Goal: Transaction & Acquisition: Purchase product/service

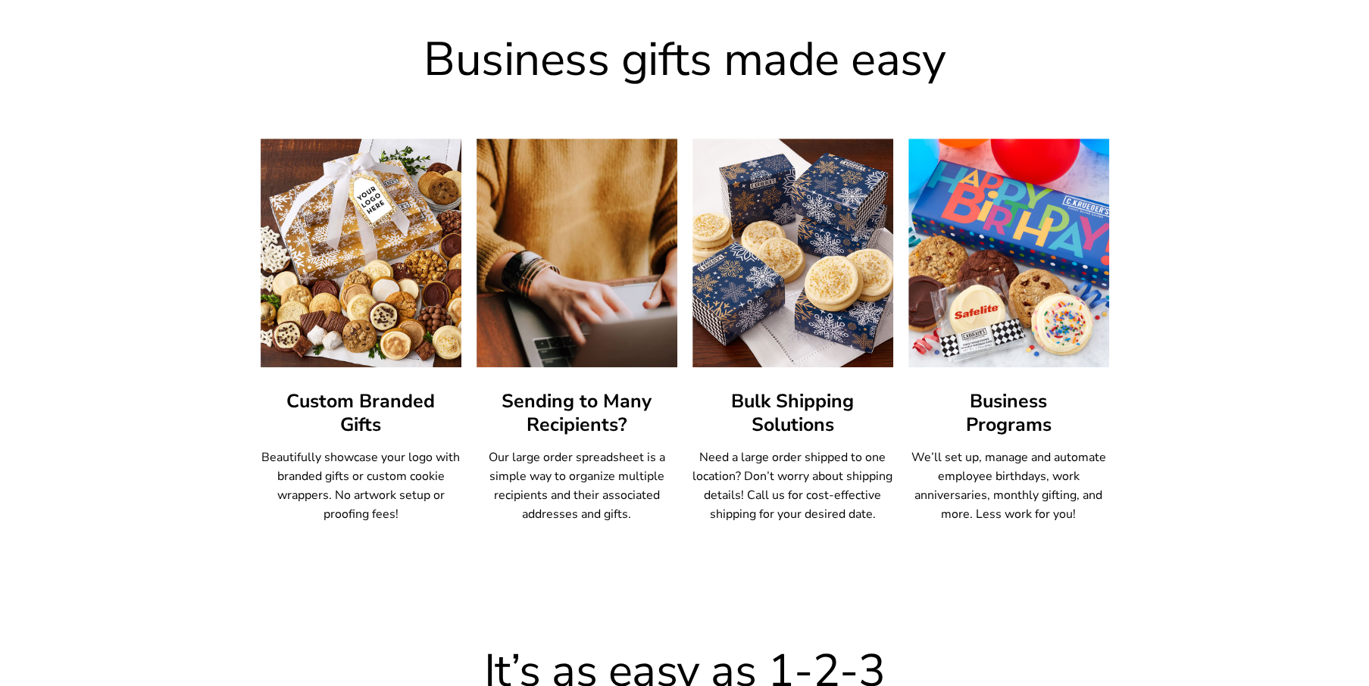
scroll to position [833, 0]
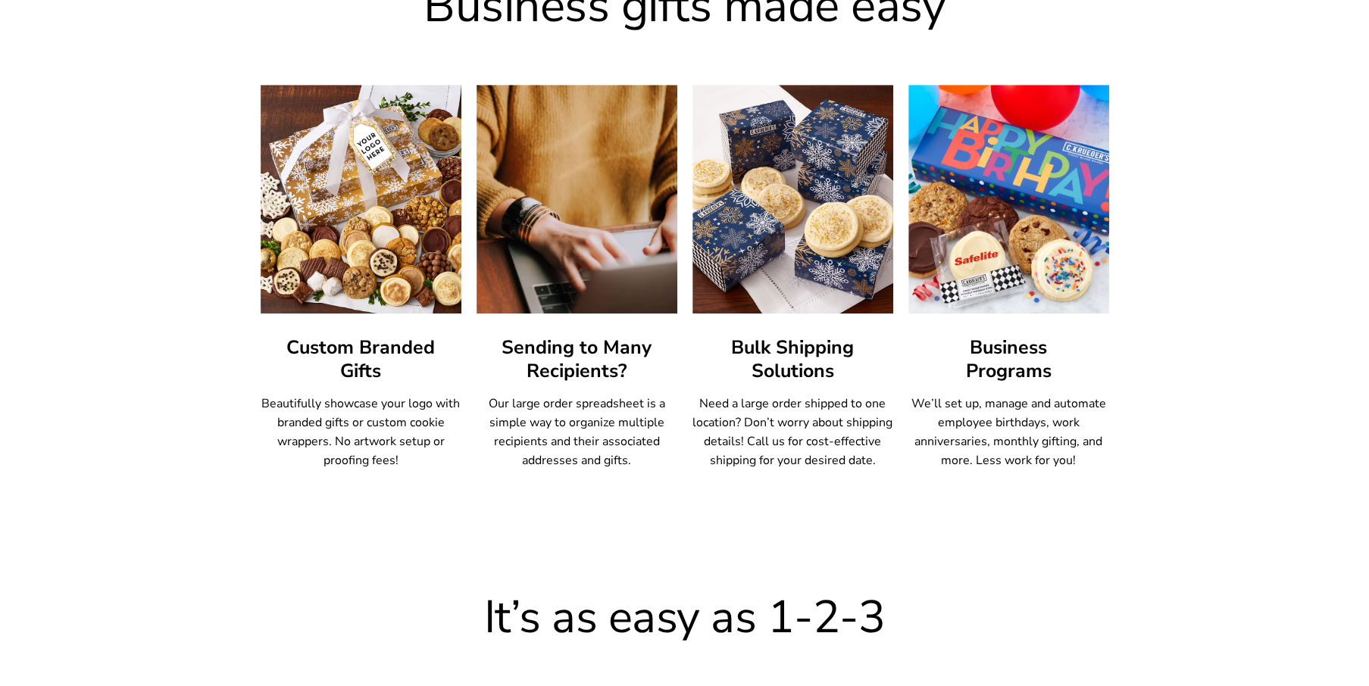
click at [361, 430] on p "Beautifully showcase your logo with branded gifts or custom cookie wrappers. No…" at bounding box center [361, 433] width 201 height 76
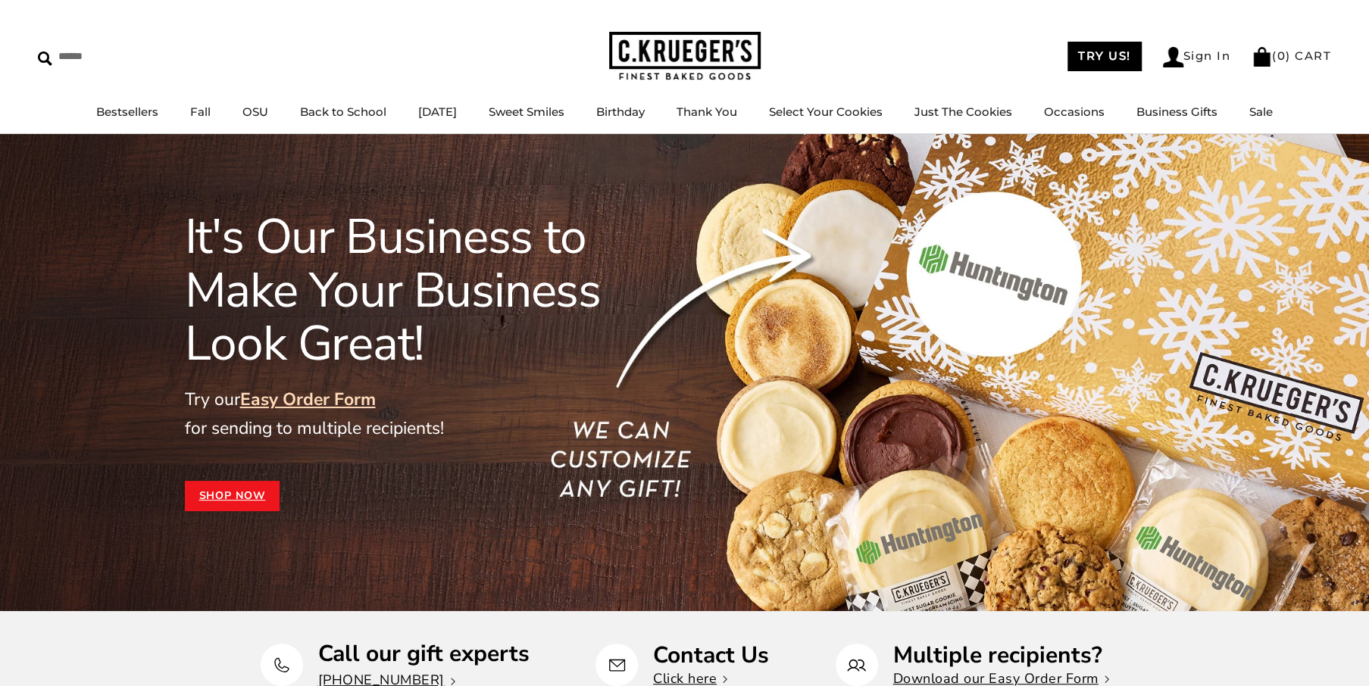
scroll to position [0, 0]
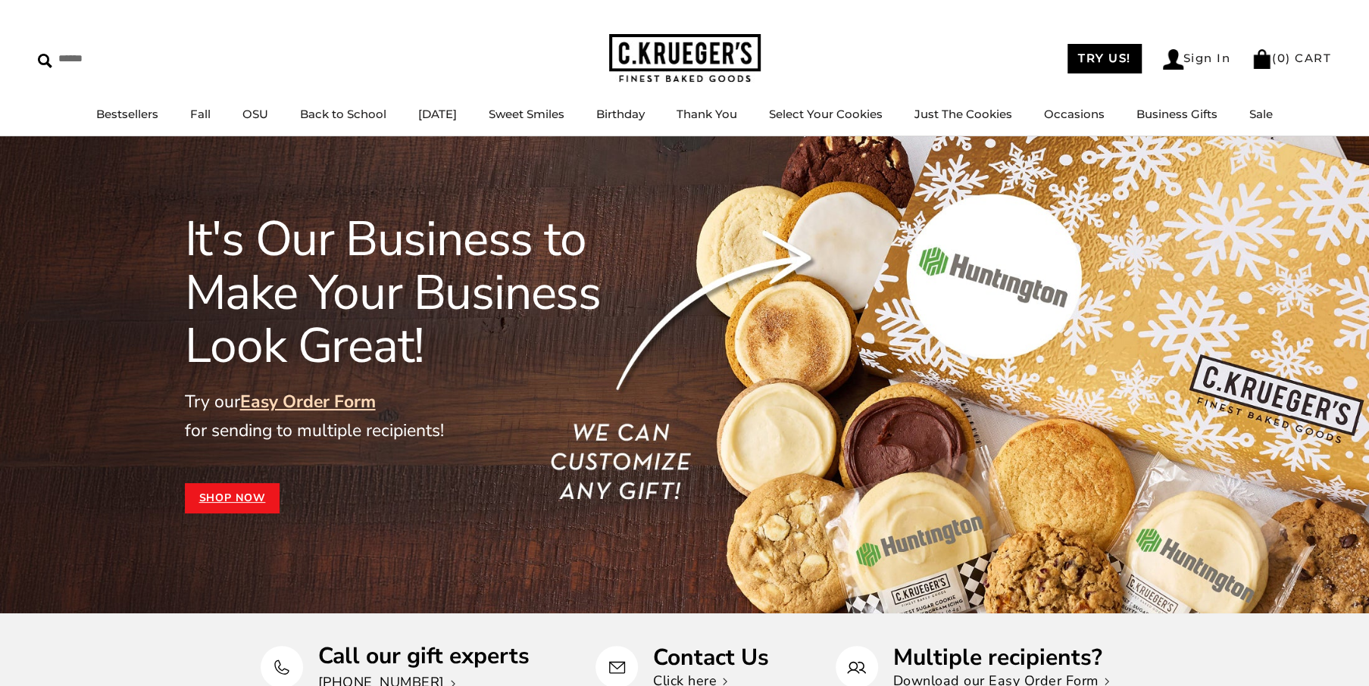
click at [140, 640] on div "Call our gift experts +1 844-425-4843 Contact Us Click here Multiple recipients…" at bounding box center [684, 668] width 1369 height 108
click at [294, 409] on link "Easy Order Form" at bounding box center [308, 401] width 136 height 23
click at [495, 475] on div "It's Our Business to Make Your Business Look Great! Try our Easy Order Form for…" at bounding box center [426, 363] width 482 height 301
click at [228, 508] on link "Shop Now" at bounding box center [232, 498] width 95 height 30
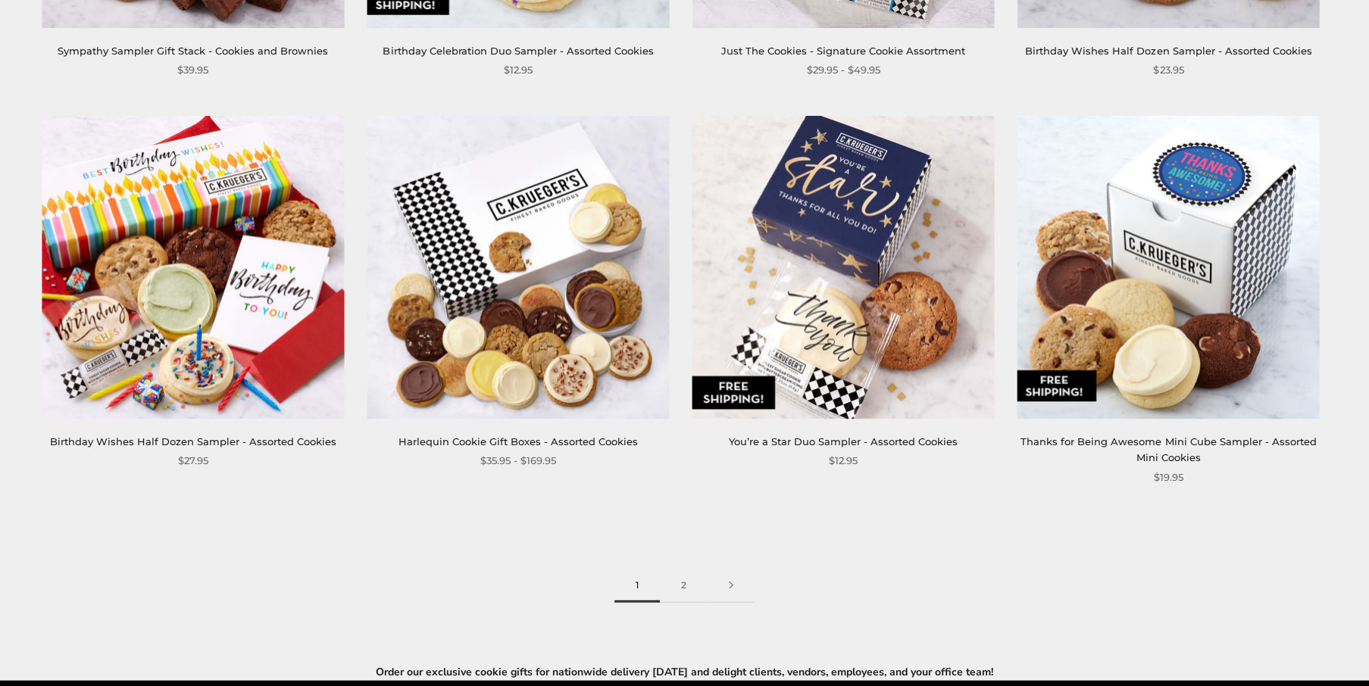
scroll to position [2273, 0]
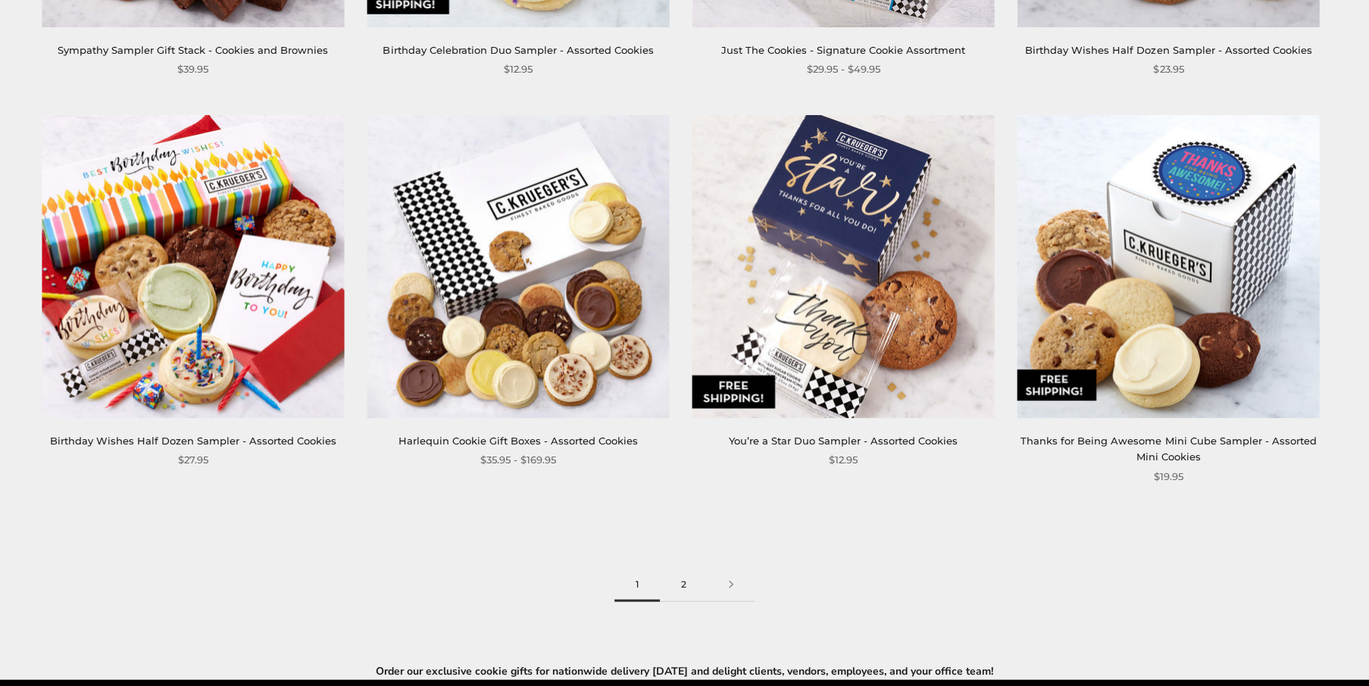
click at [681, 571] on link "2" at bounding box center [684, 585] width 48 height 34
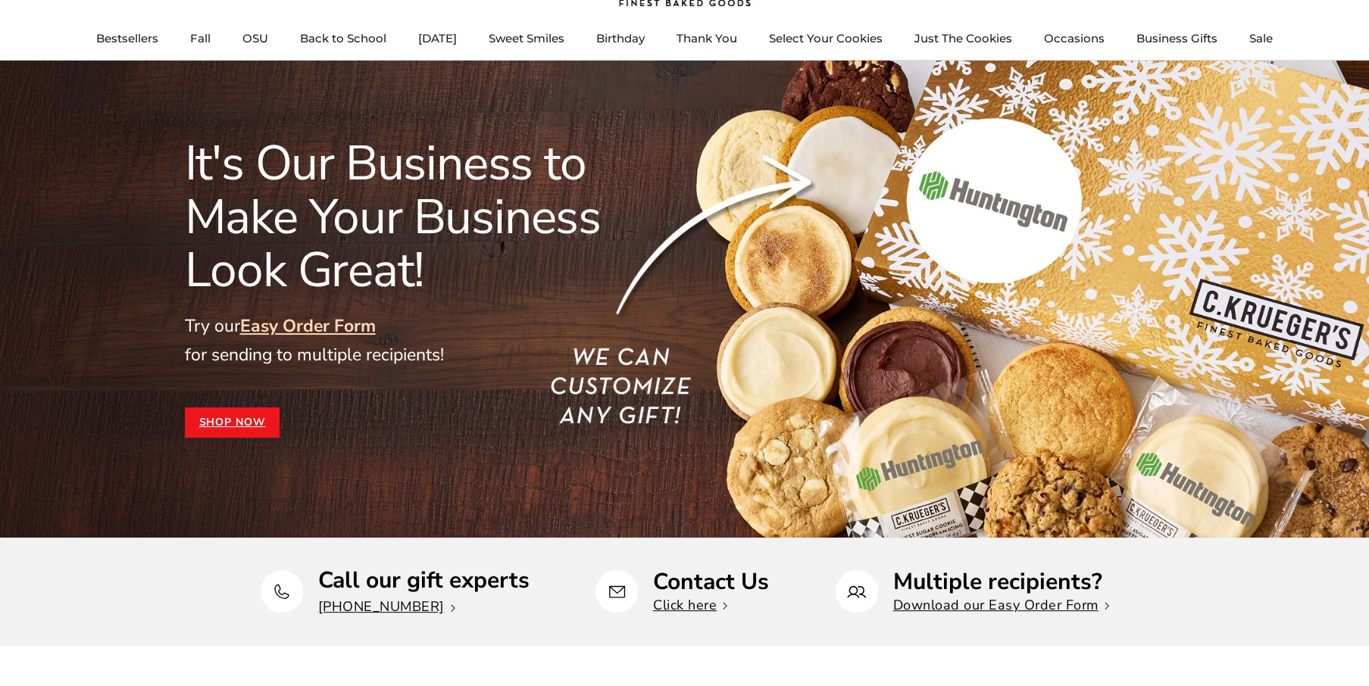
click at [636, 394] on div "It's Our Business to Make Your Business Look Great! Try our Easy Order Form for…" at bounding box center [426, 287] width 482 height 301
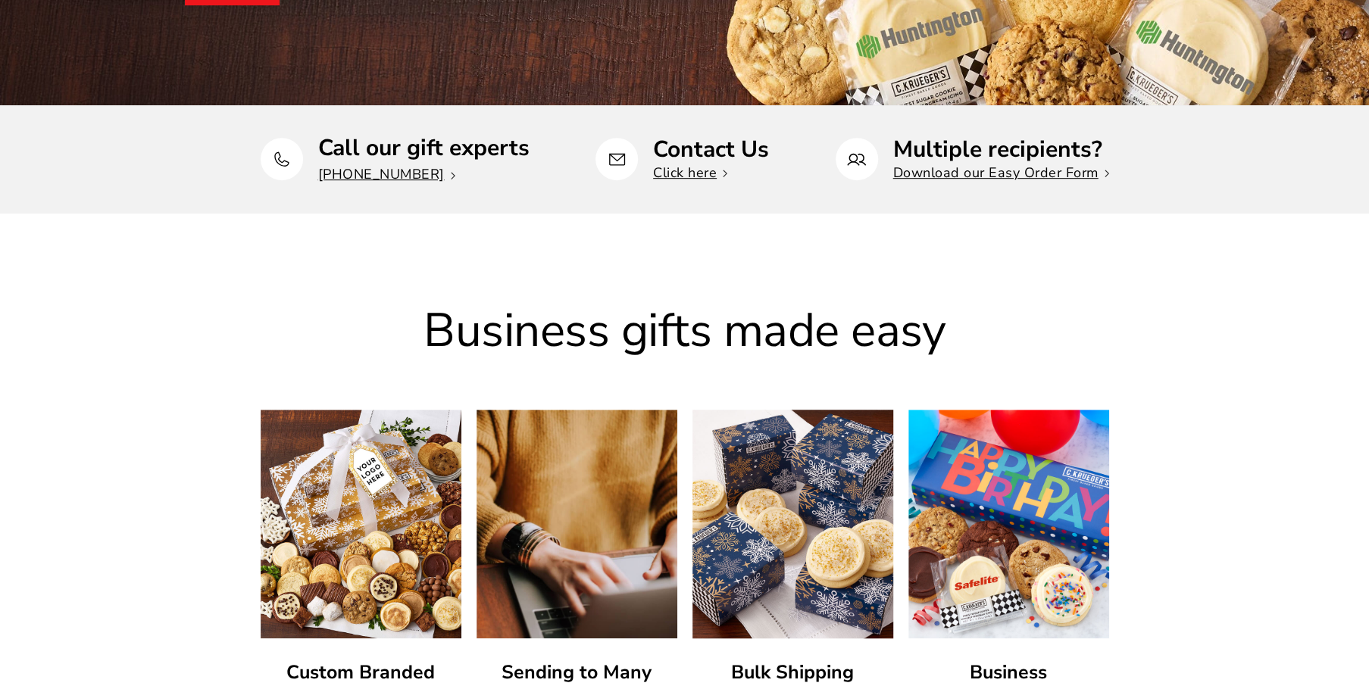
scroll to position [758, 0]
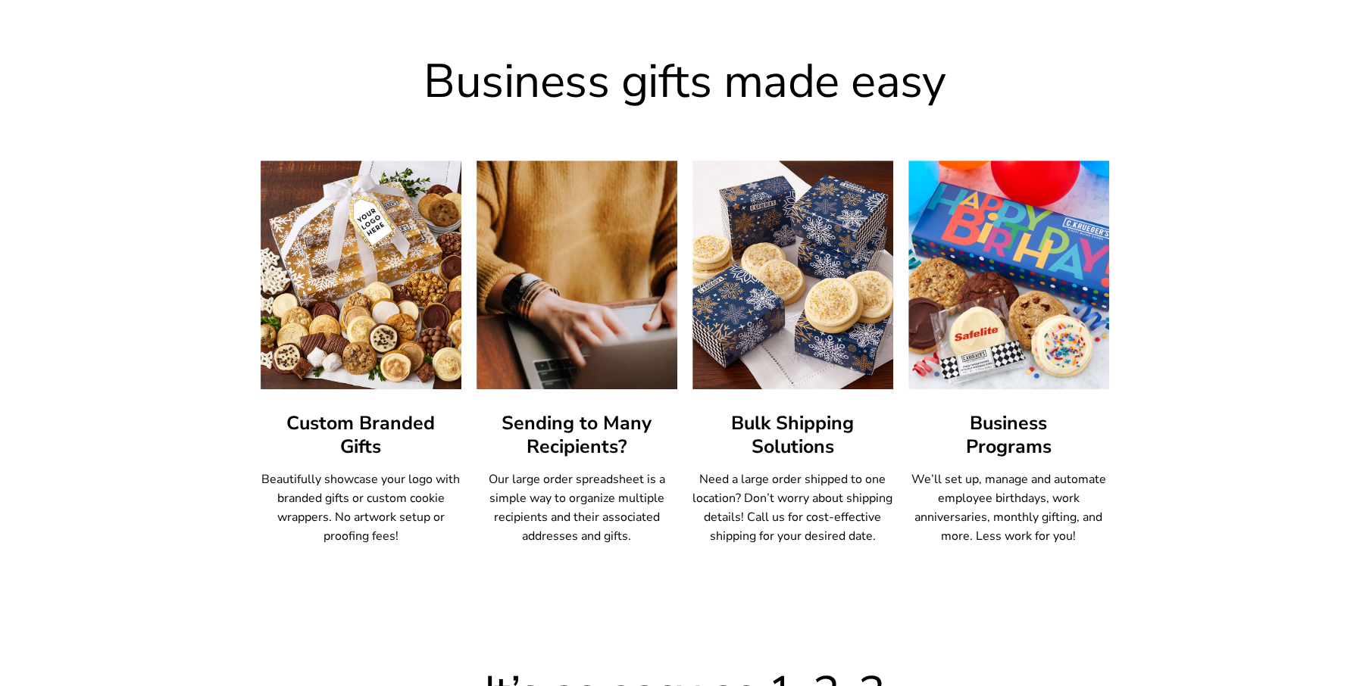
click at [348, 436] on h3 "Custom Branded Gifts" at bounding box center [361, 435] width 201 height 47
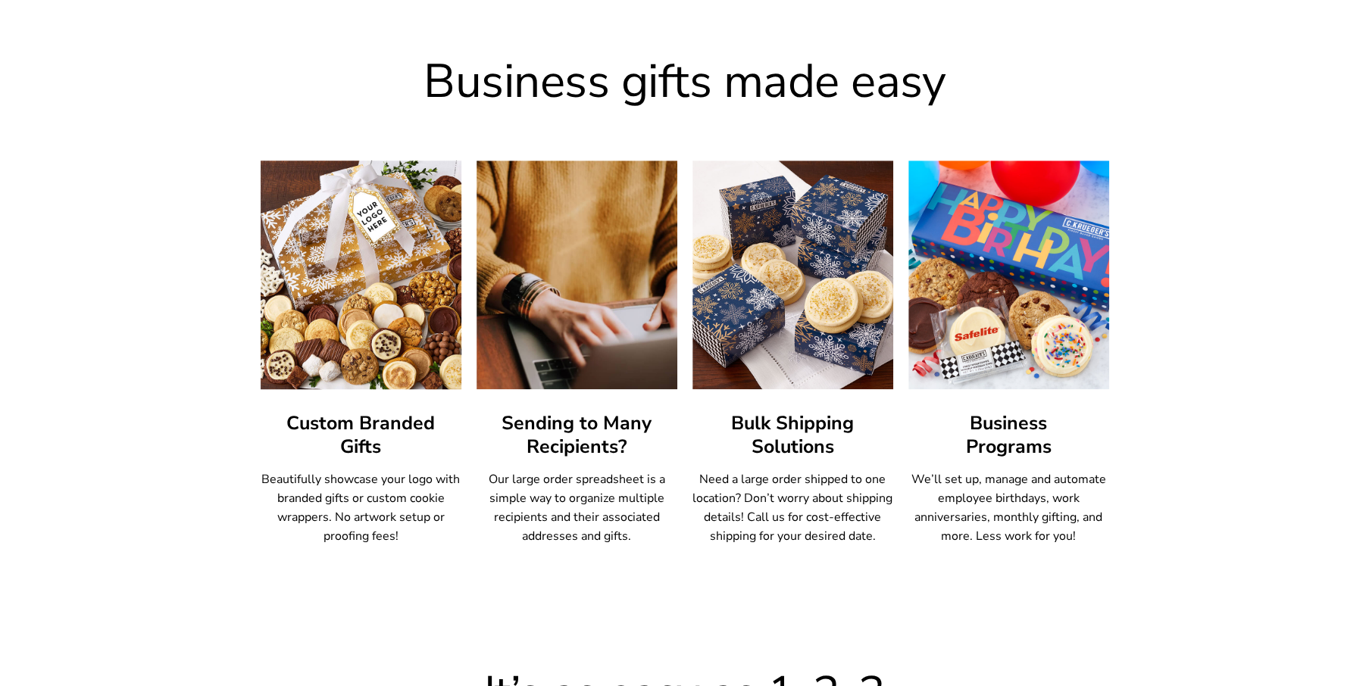
click at [353, 338] on img at bounding box center [360, 274] width 221 height 251
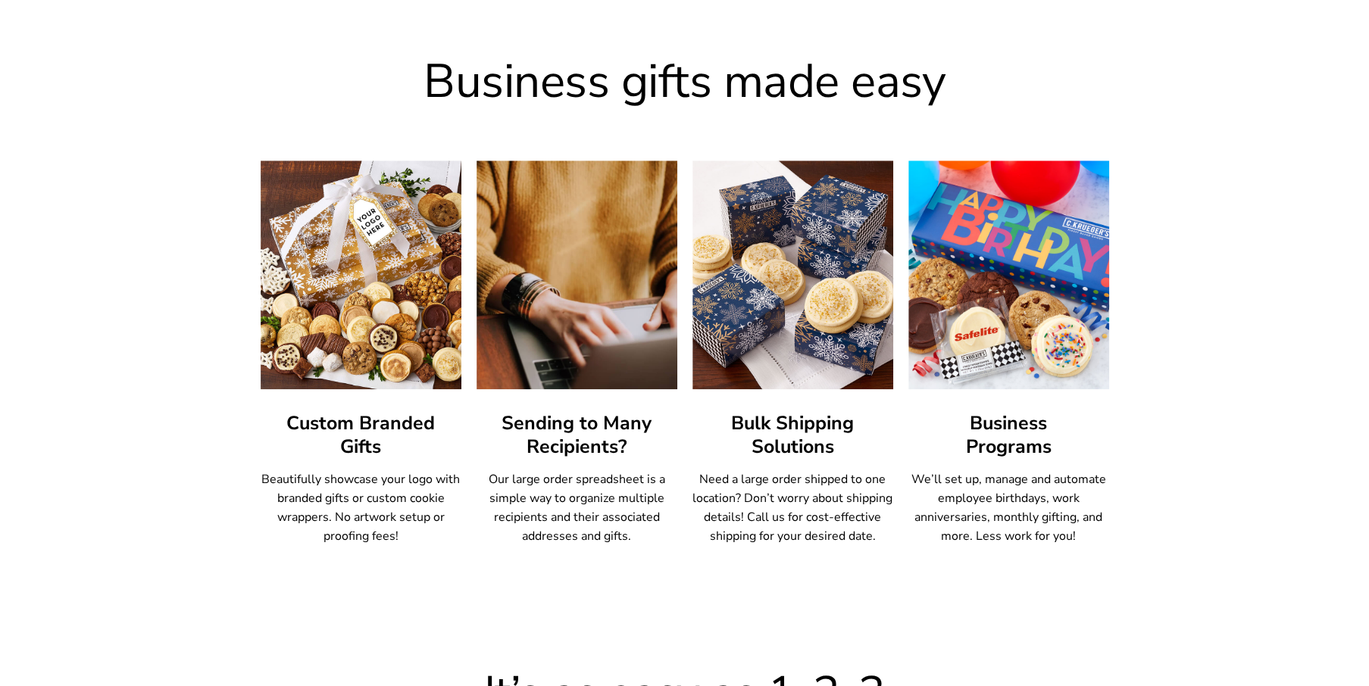
click at [345, 504] on p "Beautifully showcase your logo with branded gifts or custom cookie wrappers. No…" at bounding box center [361, 508] width 201 height 76
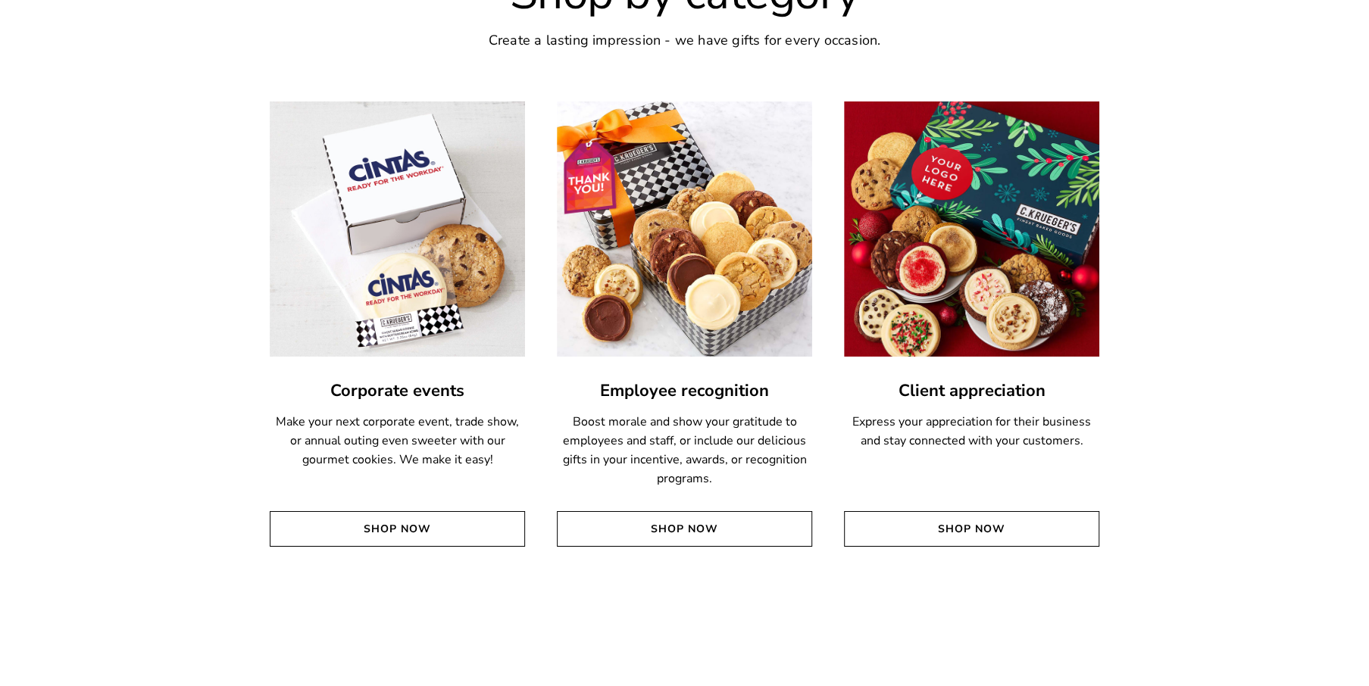
scroll to position [3560, 0]
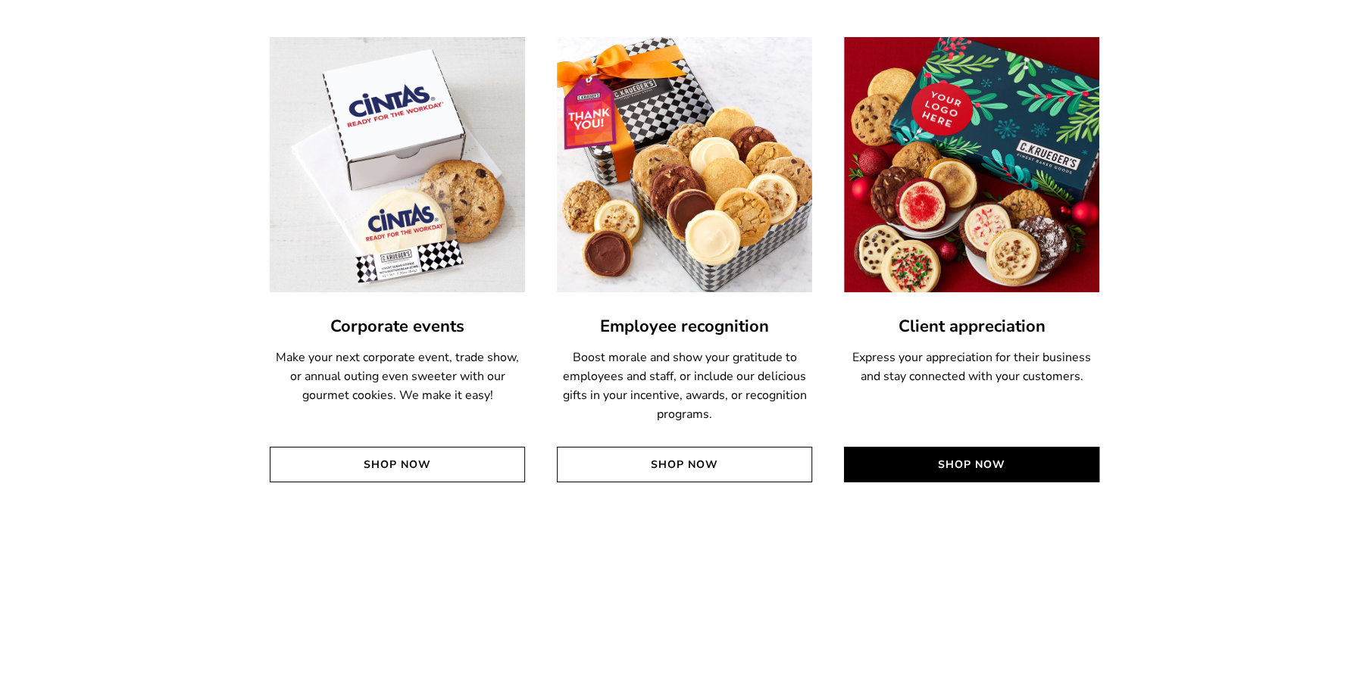
click at [937, 473] on link "Shop Now" at bounding box center [971, 465] width 255 height 36
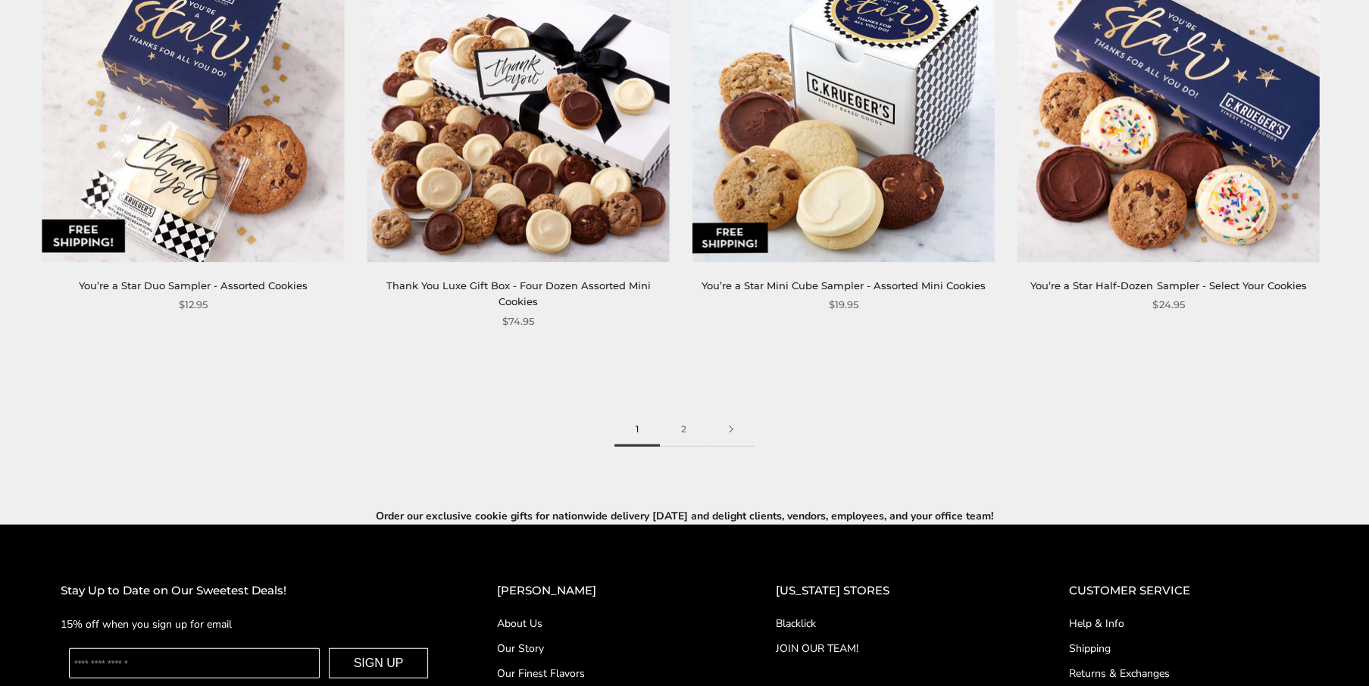
scroll to position [2500, 0]
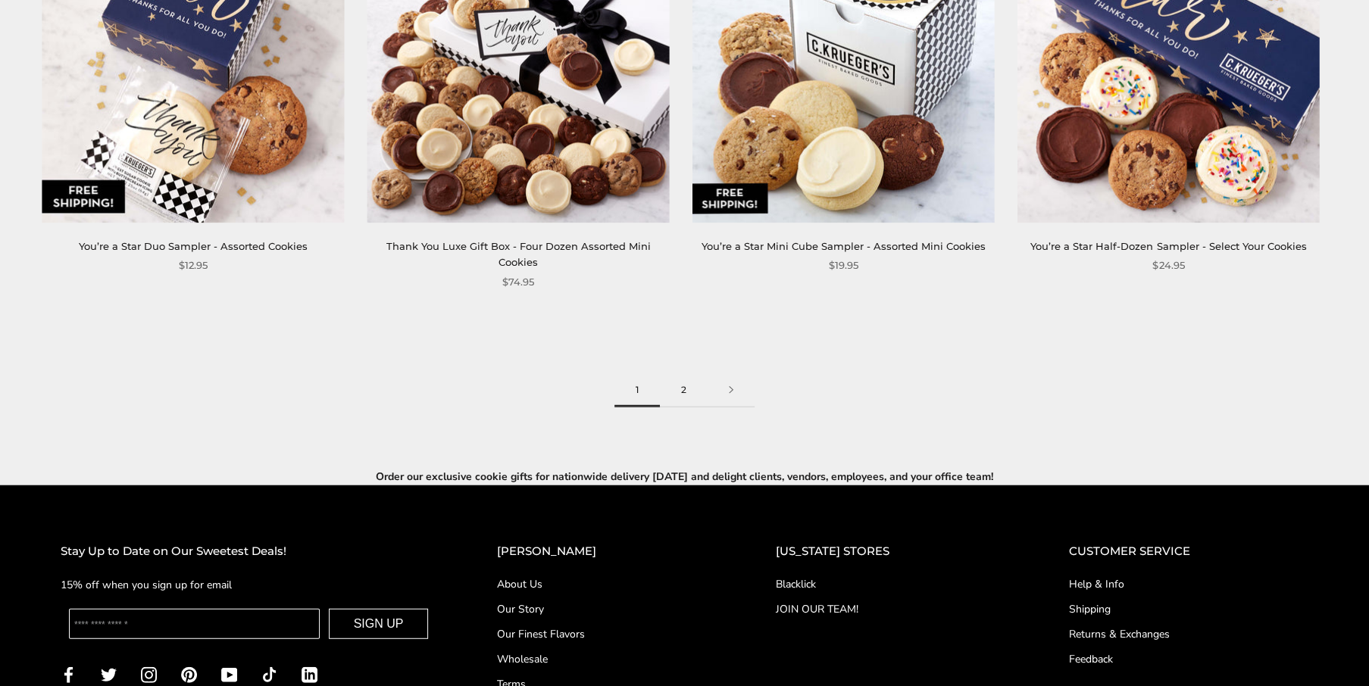
click at [684, 373] on link "2" at bounding box center [684, 390] width 48 height 34
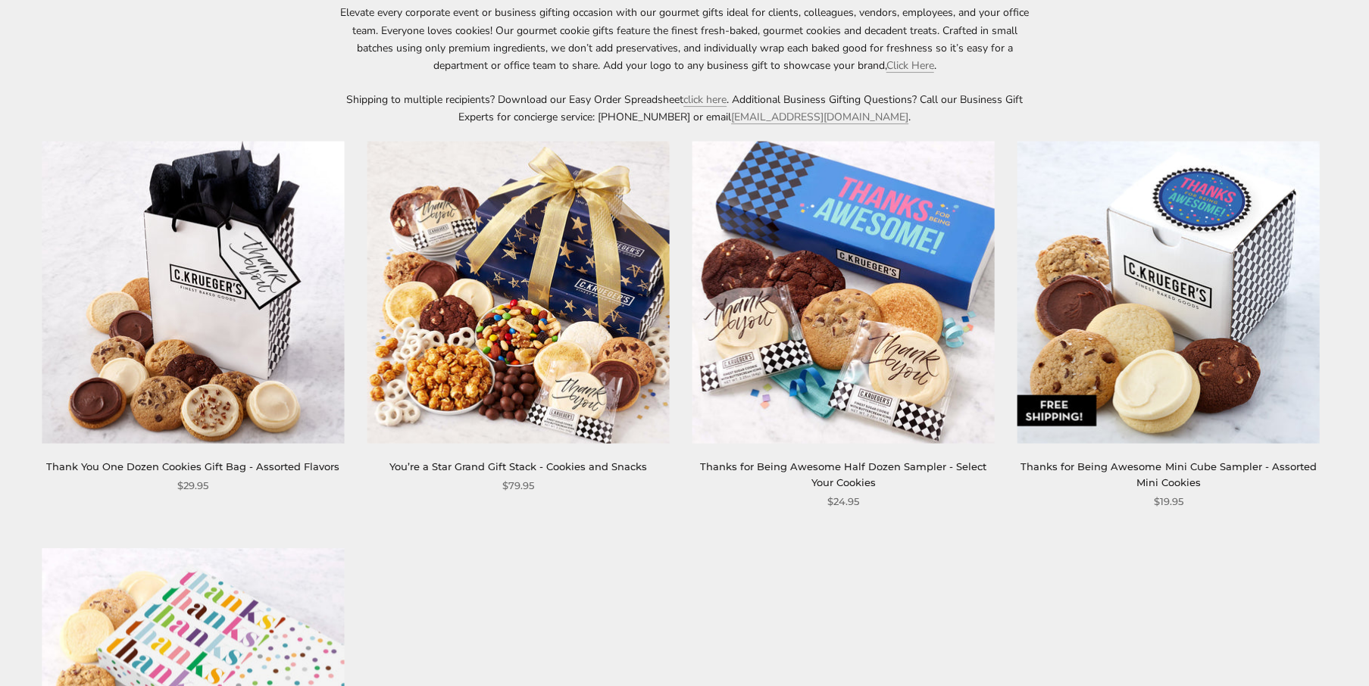
scroll to position [227, 0]
